Goal: Transaction & Acquisition: Purchase product/service

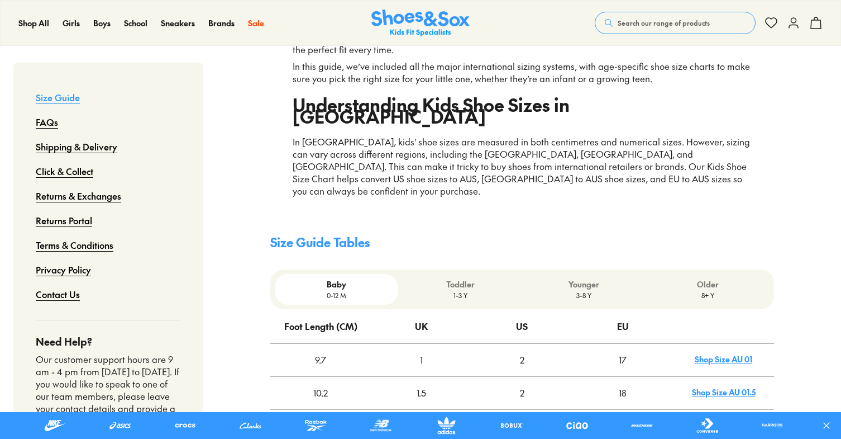
click at [468, 278] on p "Toddler" at bounding box center [460, 284] width 115 height 12
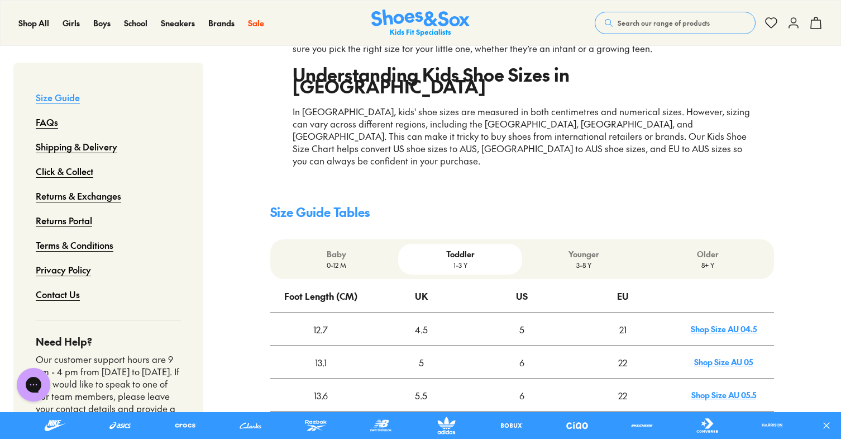
scroll to position [223, 0]
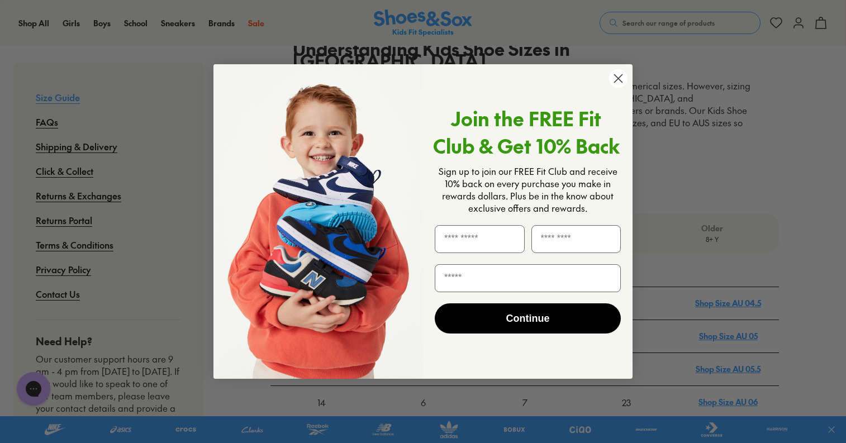
click at [618, 75] on circle "Close dialog" at bounding box center [618, 78] width 18 height 18
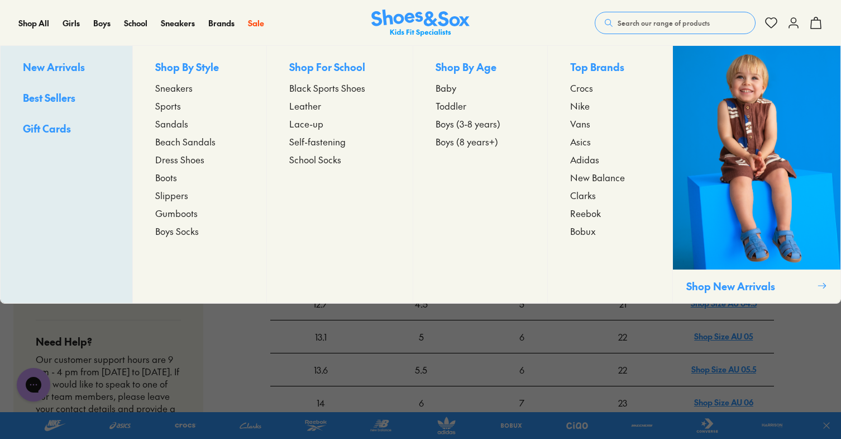
click at [459, 106] on span "Toddler" at bounding box center [451, 105] width 31 height 13
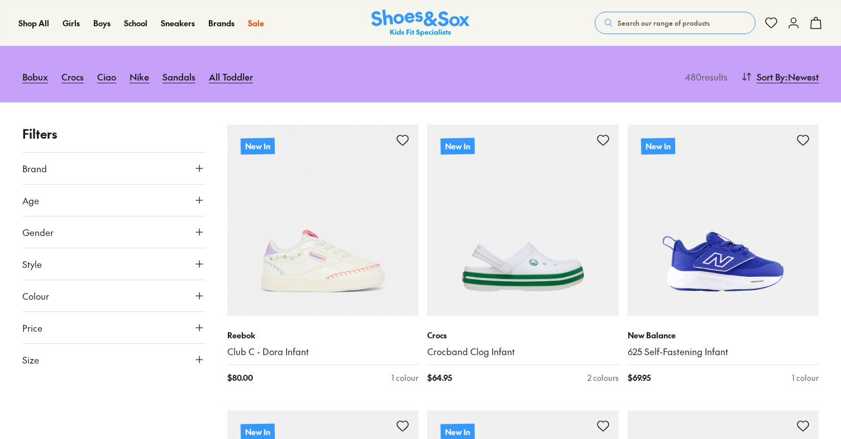
scroll to position [112, 0]
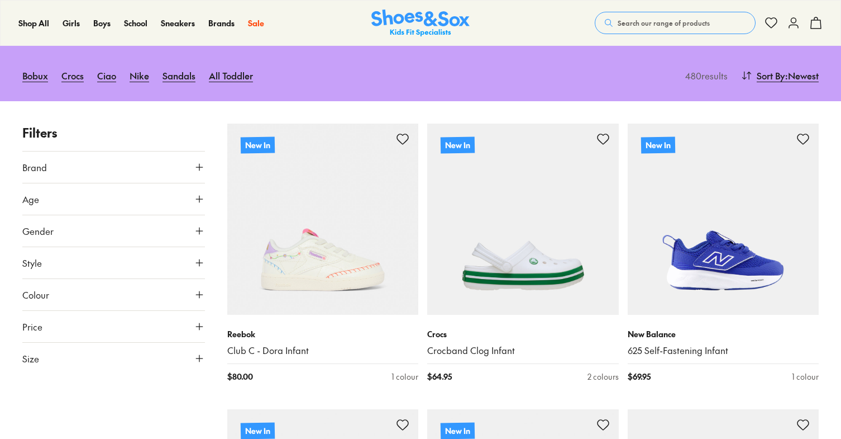
click at [83, 357] on button "Size" at bounding box center [113, 357] width 183 height 31
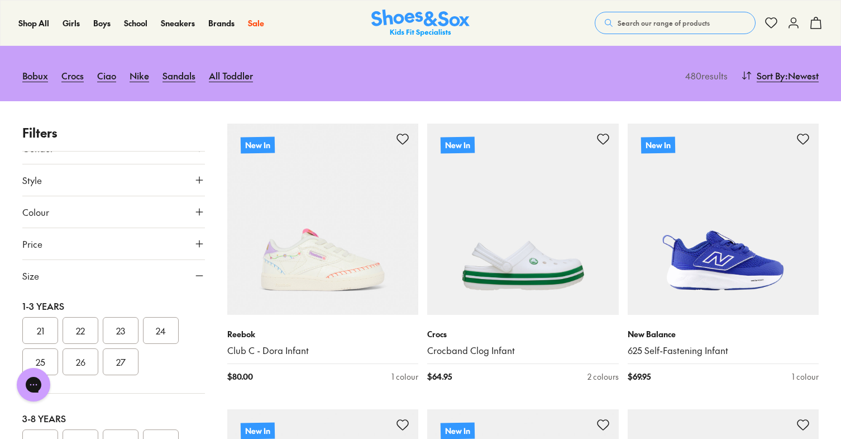
scroll to position [0, 0]
click at [123, 341] on button "23" at bounding box center [121, 339] width 36 height 27
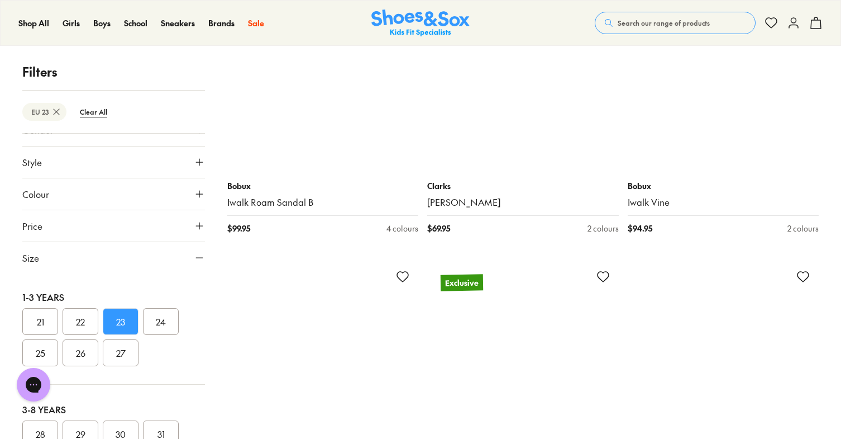
scroll to position [2625, 0]
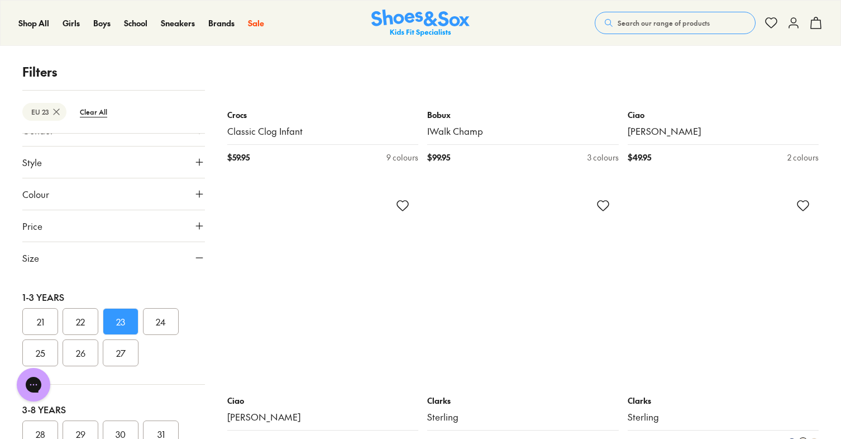
scroll to position [5419, 0]
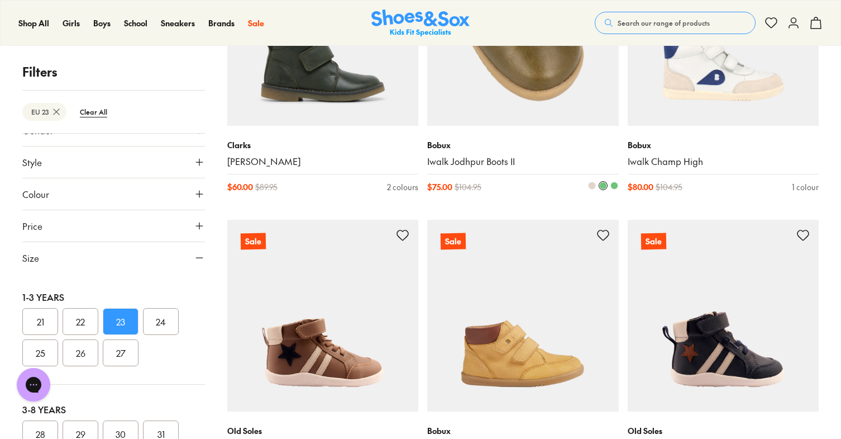
scroll to position [8698, 0]
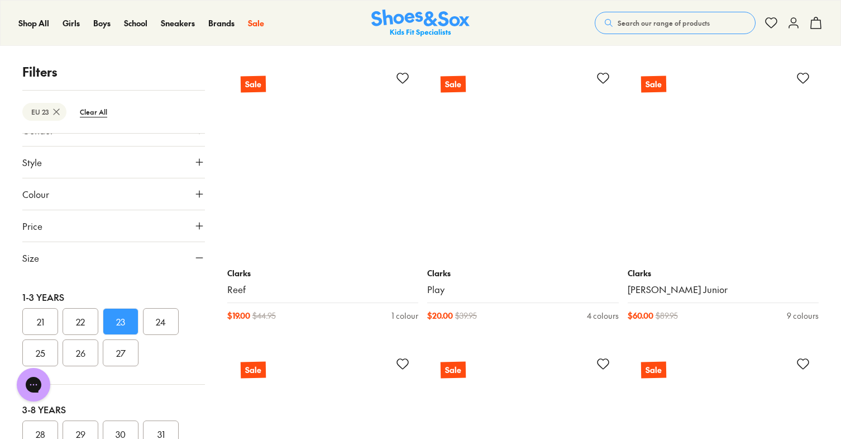
scroll to position [11155, 0]
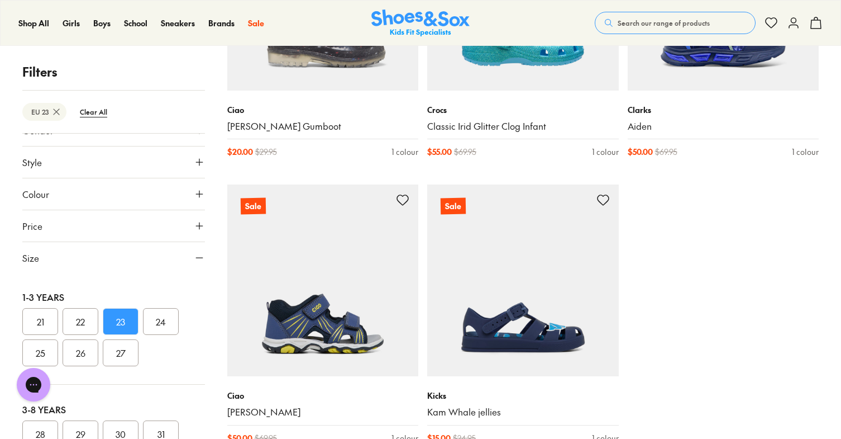
type input "***"
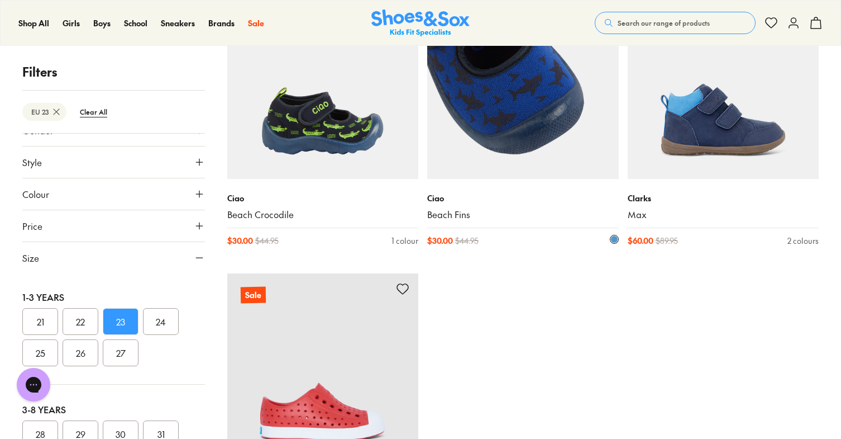
scroll to position [12664, 0]
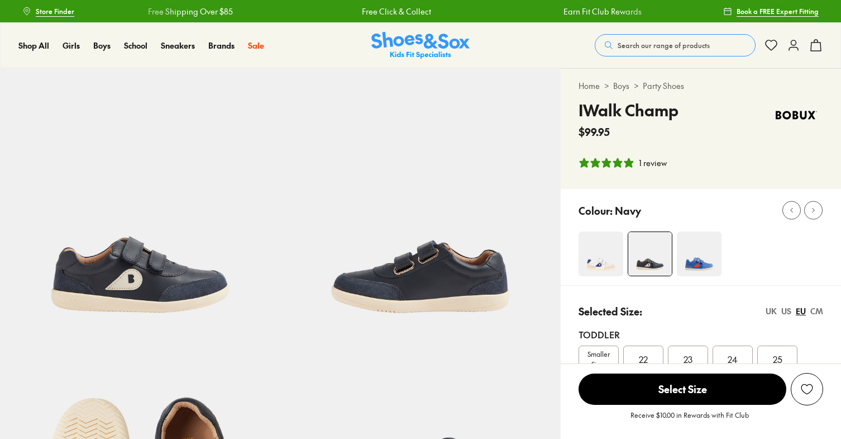
select select "*"
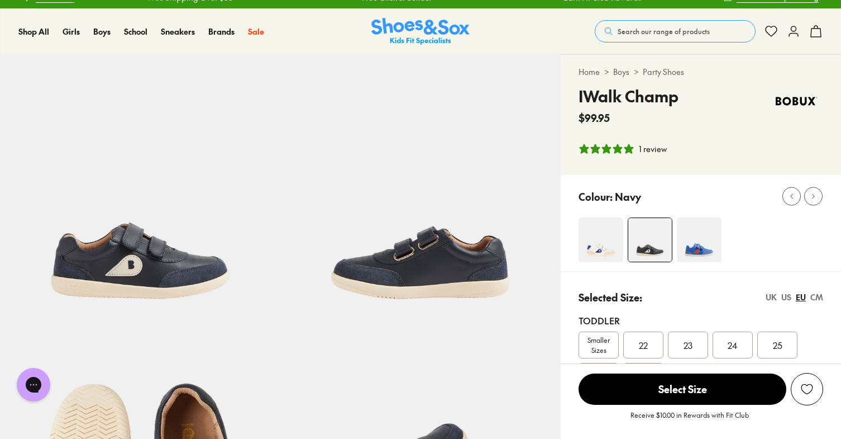
scroll to position [112, 0]
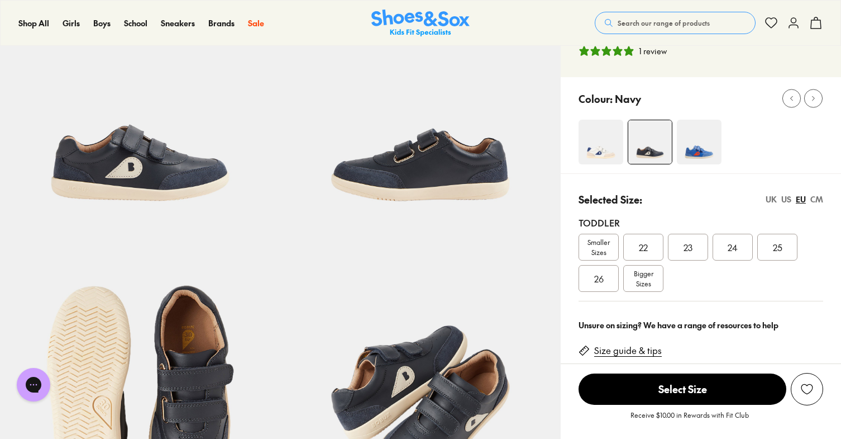
click at [694, 247] on div "23" at bounding box center [688, 246] width 40 height 27
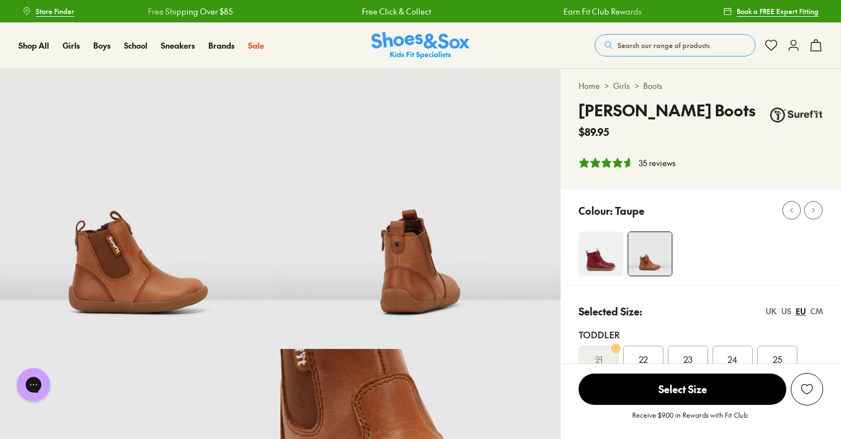
select select "*"
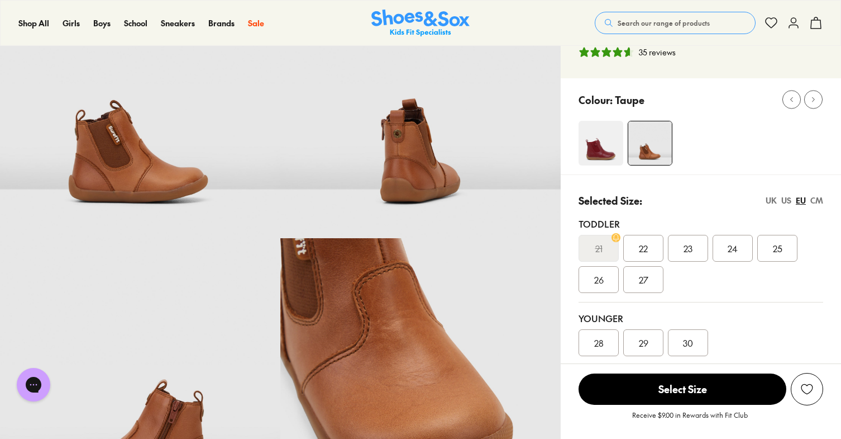
scroll to position [112, 0]
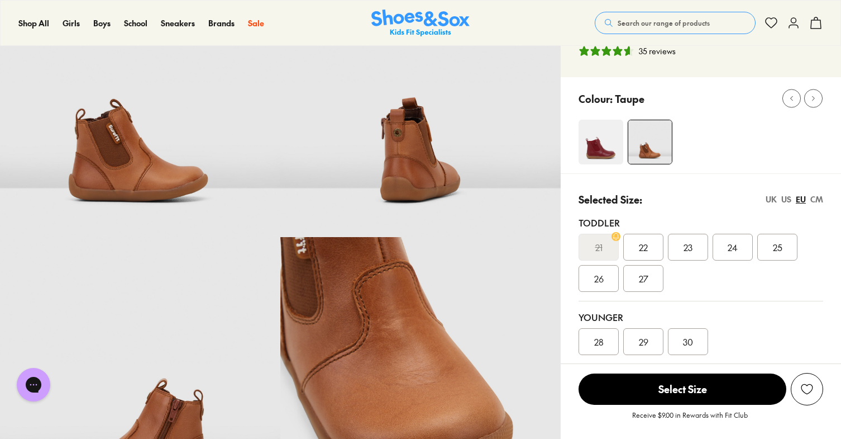
click at [692, 248] on span "23" at bounding box center [688, 246] width 9 height 13
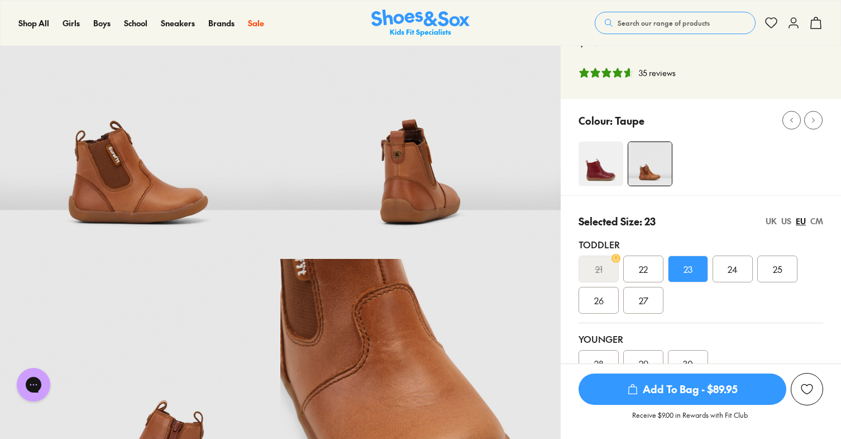
scroll to position [56, 0]
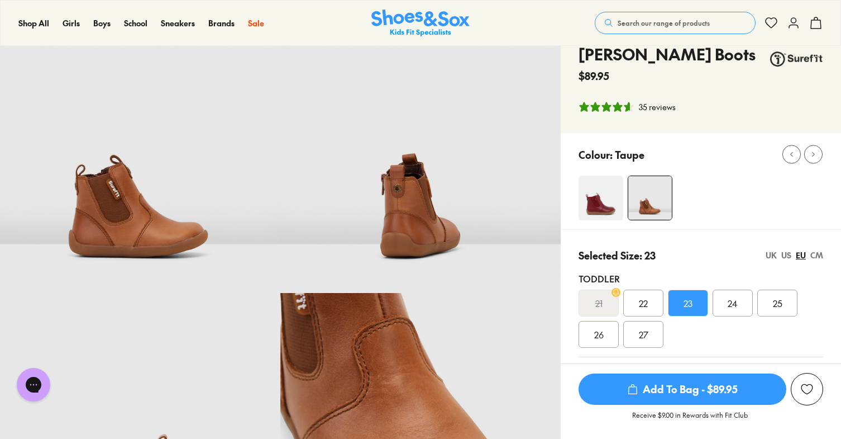
click at [594, 204] on img at bounding box center [601, 197] width 45 height 45
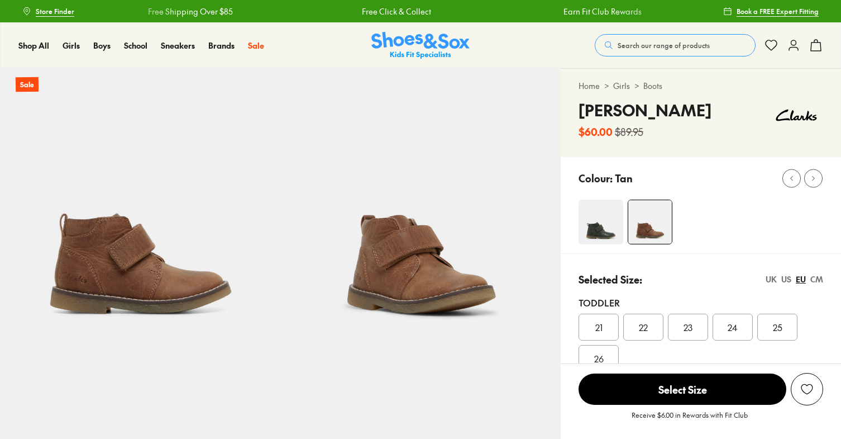
select select "*"
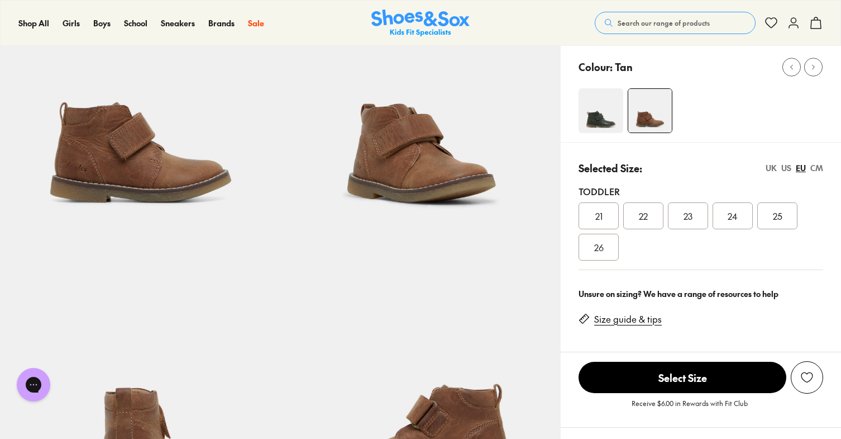
scroll to position [112, 0]
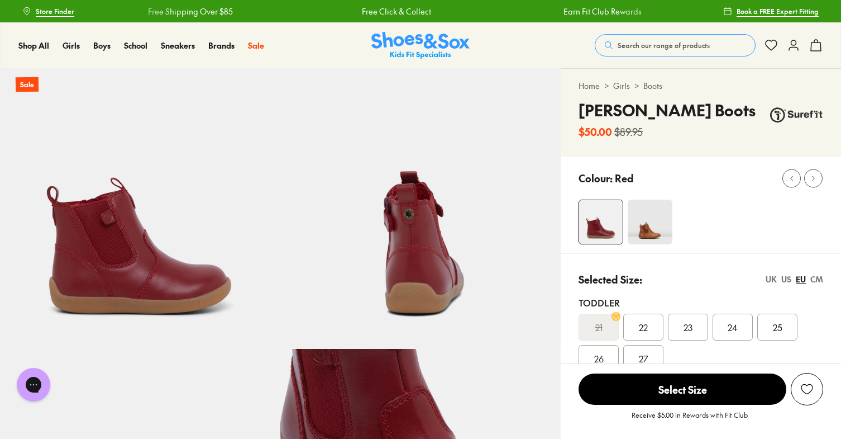
click at [655, 218] on img at bounding box center [650, 221] width 45 height 45
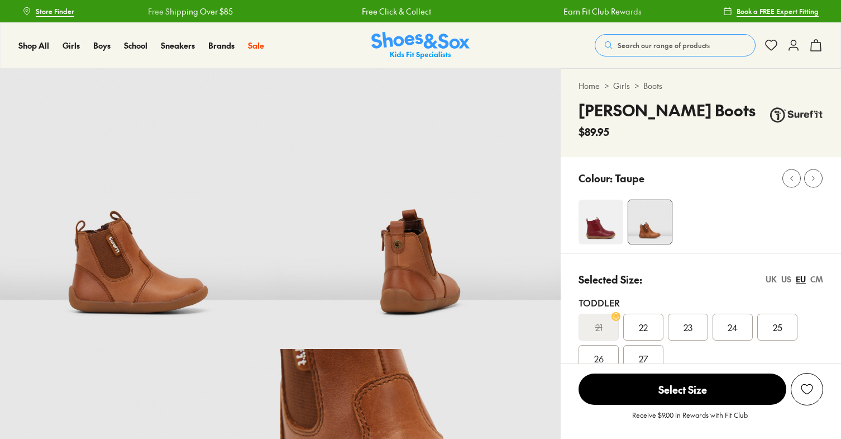
select select "*"
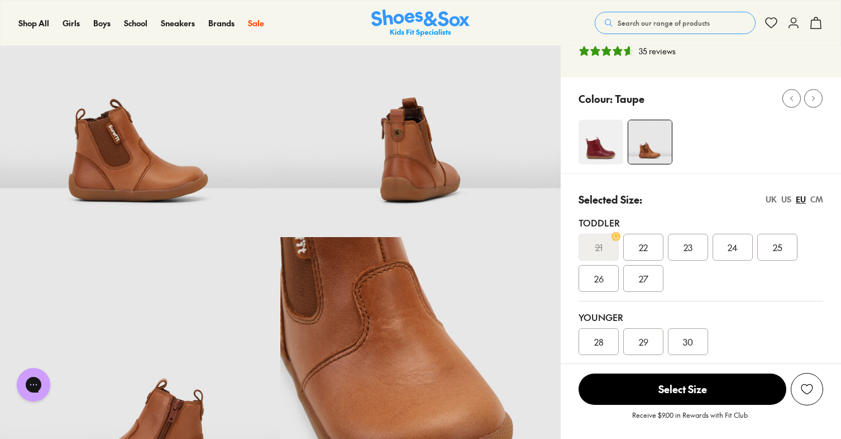
click at [699, 249] on div "23" at bounding box center [688, 246] width 40 height 27
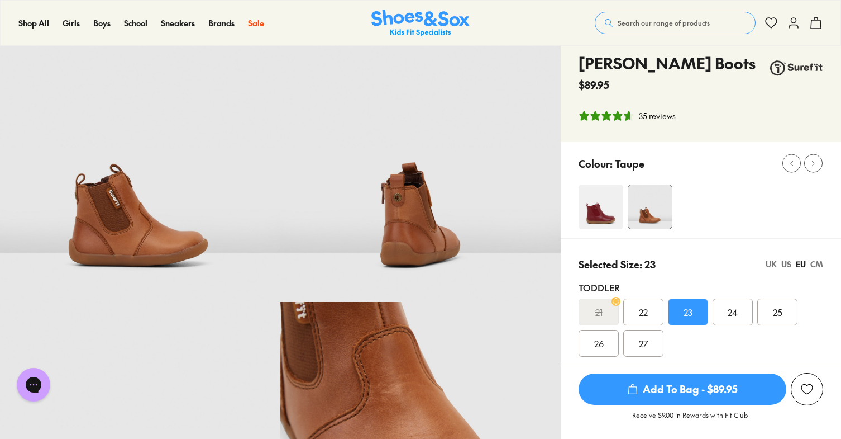
scroll to position [168, 0]
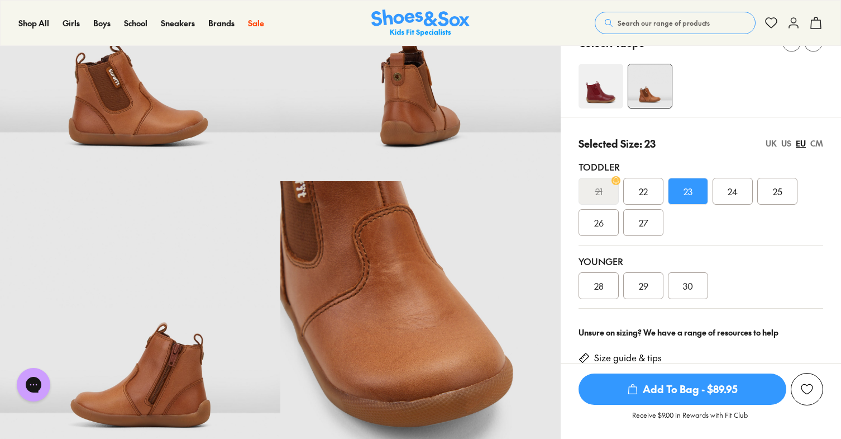
click at [749, 390] on span "Add To Bag - $89.95" at bounding box center [683, 388] width 208 height 31
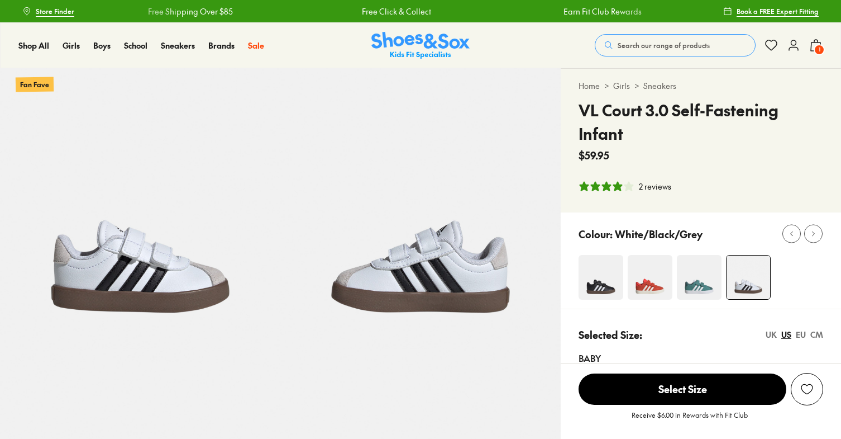
select select "*"
